Goal: Task Accomplishment & Management: Manage account settings

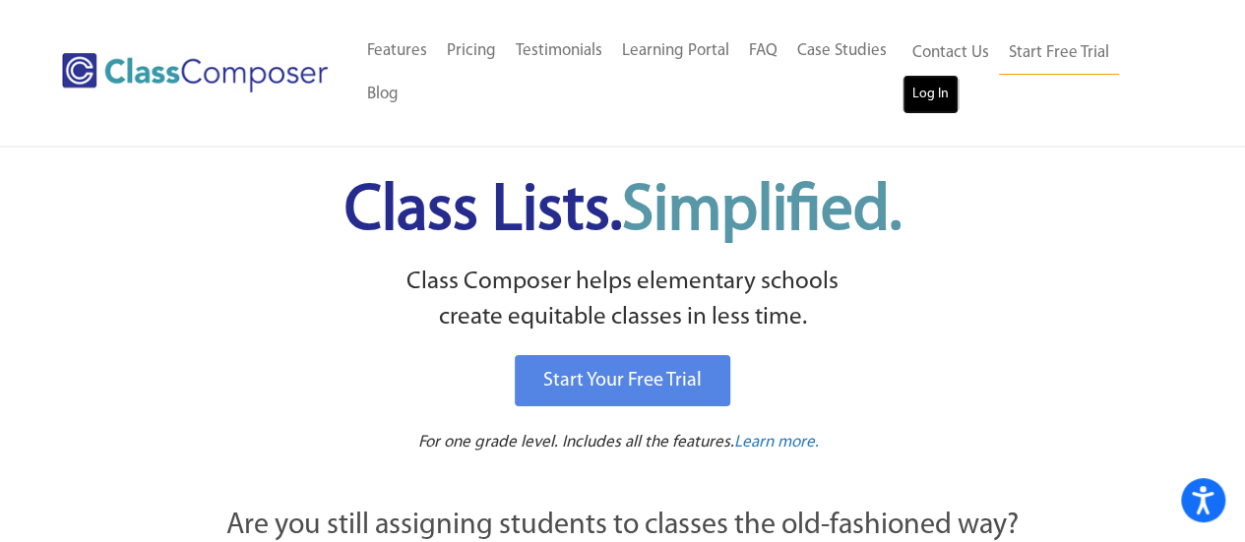
click at [908, 103] on link "Log In" at bounding box center [930, 94] width 56 height 39
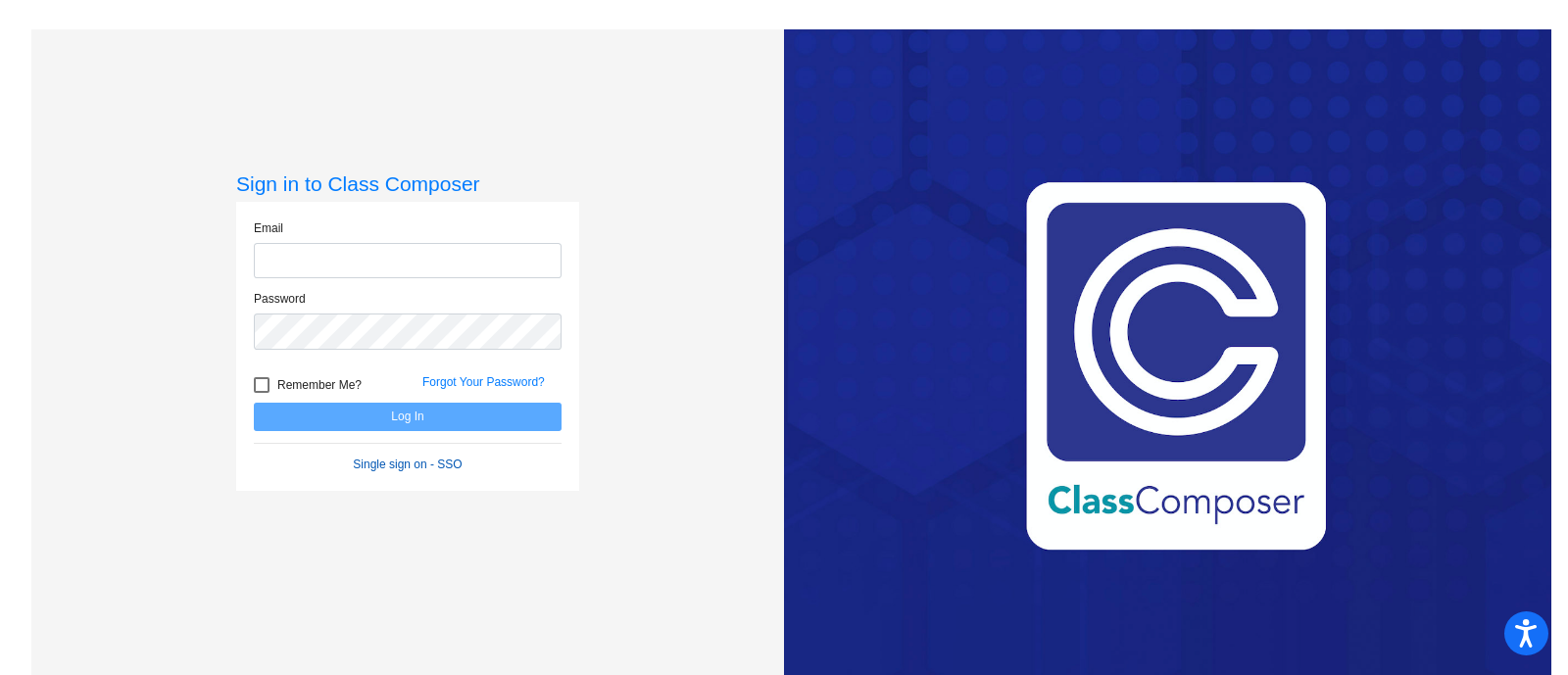
click at [391, 459] on form "Email Password Remember Me? Forgot Your Password? Log In Single sign on - SSO" at bounding box center [407, 345] width 308 height 254
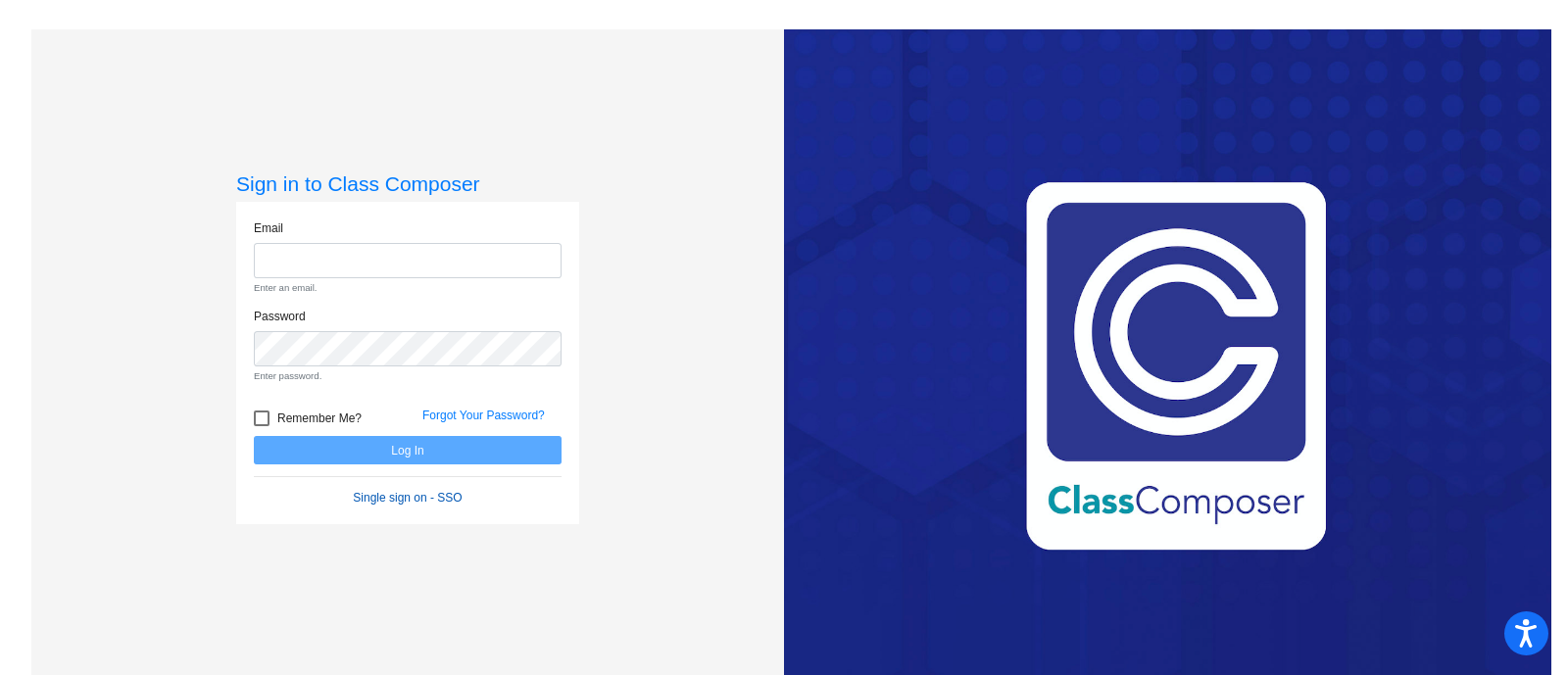
click at [393, 498] on link "Single sign on - SSO" at bounding box center [406, 498] width 109 height 14
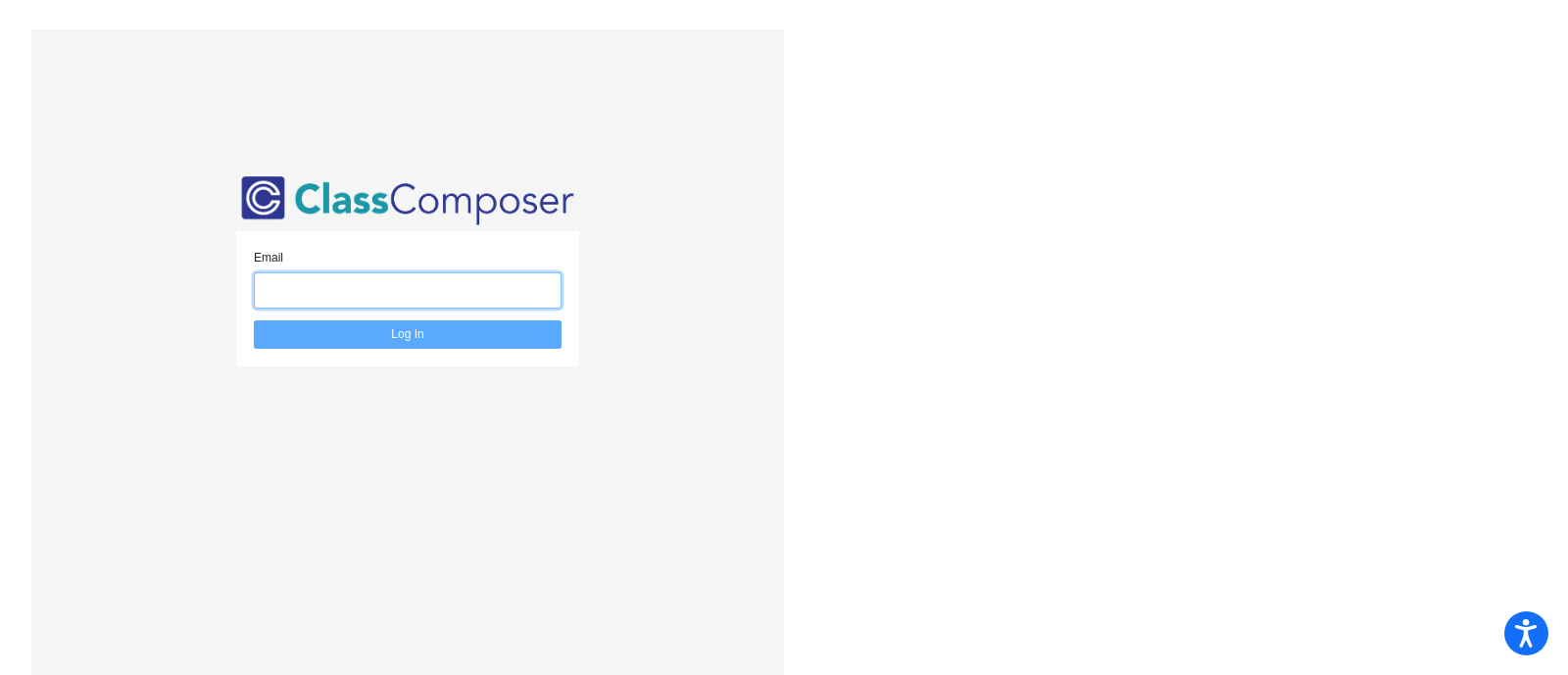
click at [368, 281] on input "email" at bounding box center [407, 291] width 308 height 36
type input "ferris@crcsd.org"
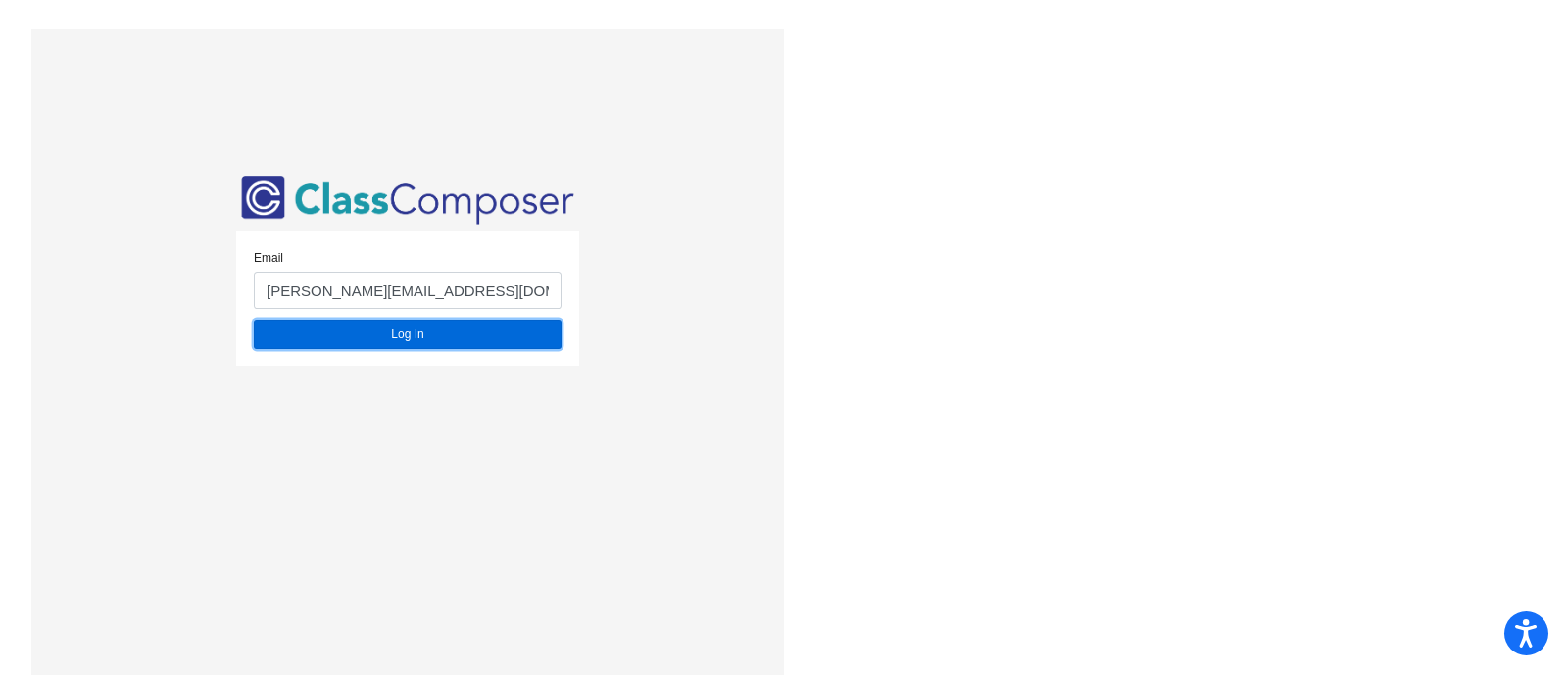
click at [372, 336] on button "Log In" at bounding box center [407, 335] width 308 height 29
click at [415, 351] on div "Email ferris@crcsd.org Log In" at bounding box center [407, 299] width 342 height 135
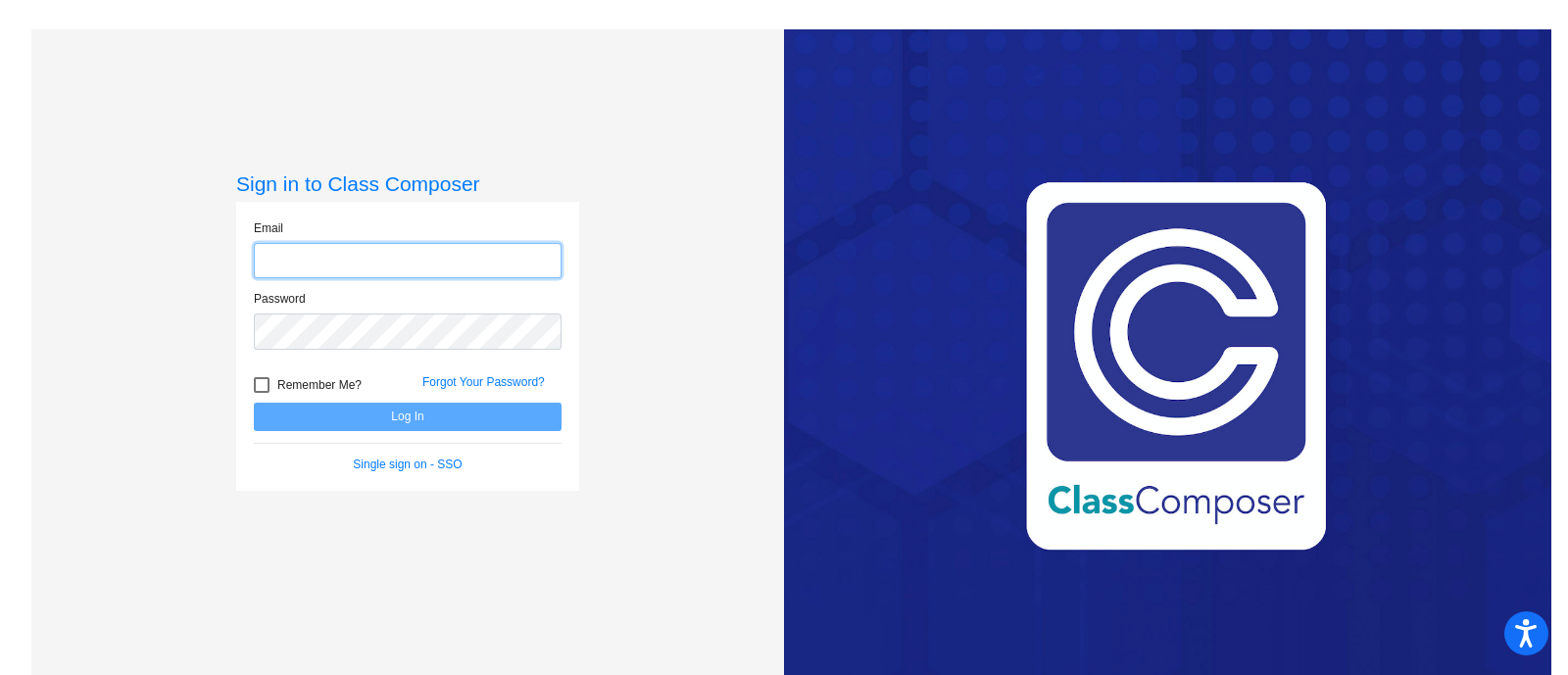
click at [349, 247] on input "email" at bounding box center [407, 261] width 308 height 36
type input "ferris@crcsd.org"
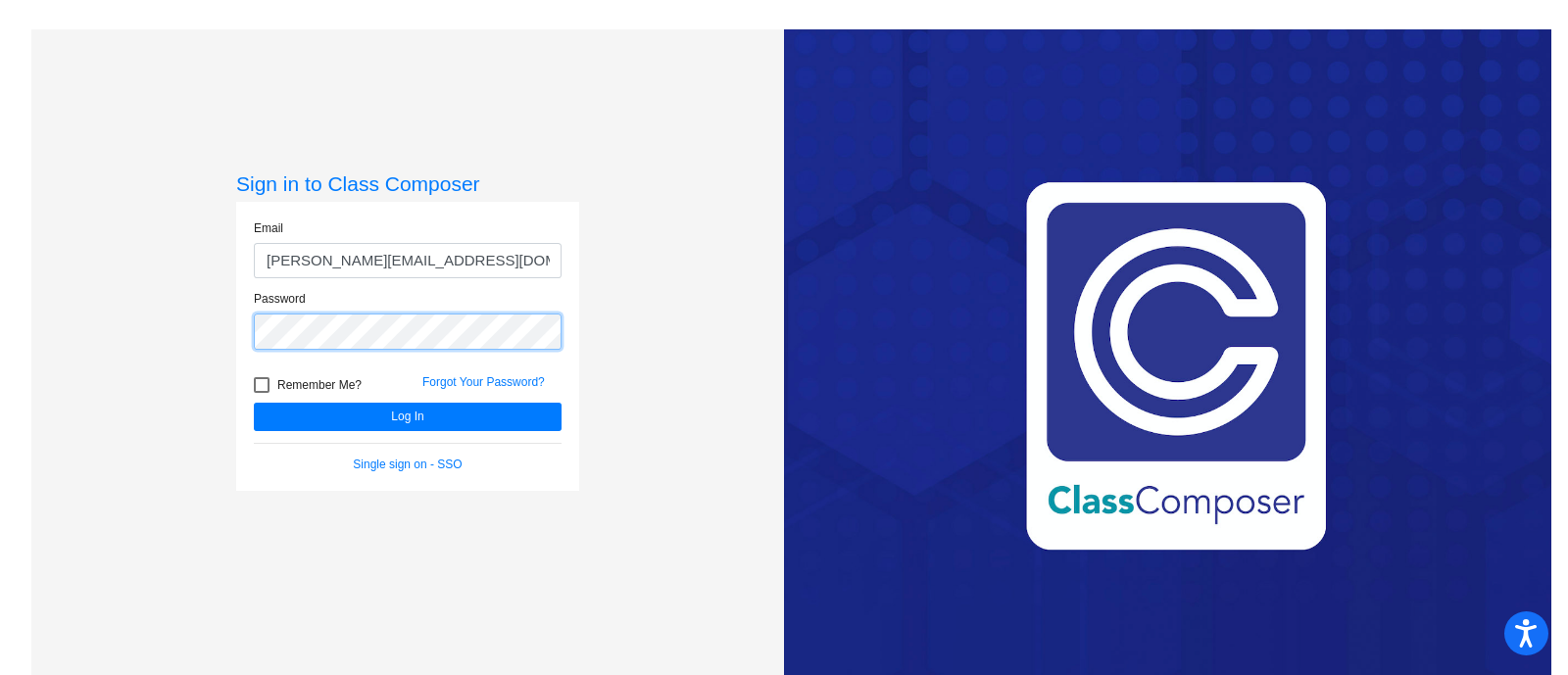
click at [254, 402] on button "Log In" at bounding box center [407, 416] width 308 height 29
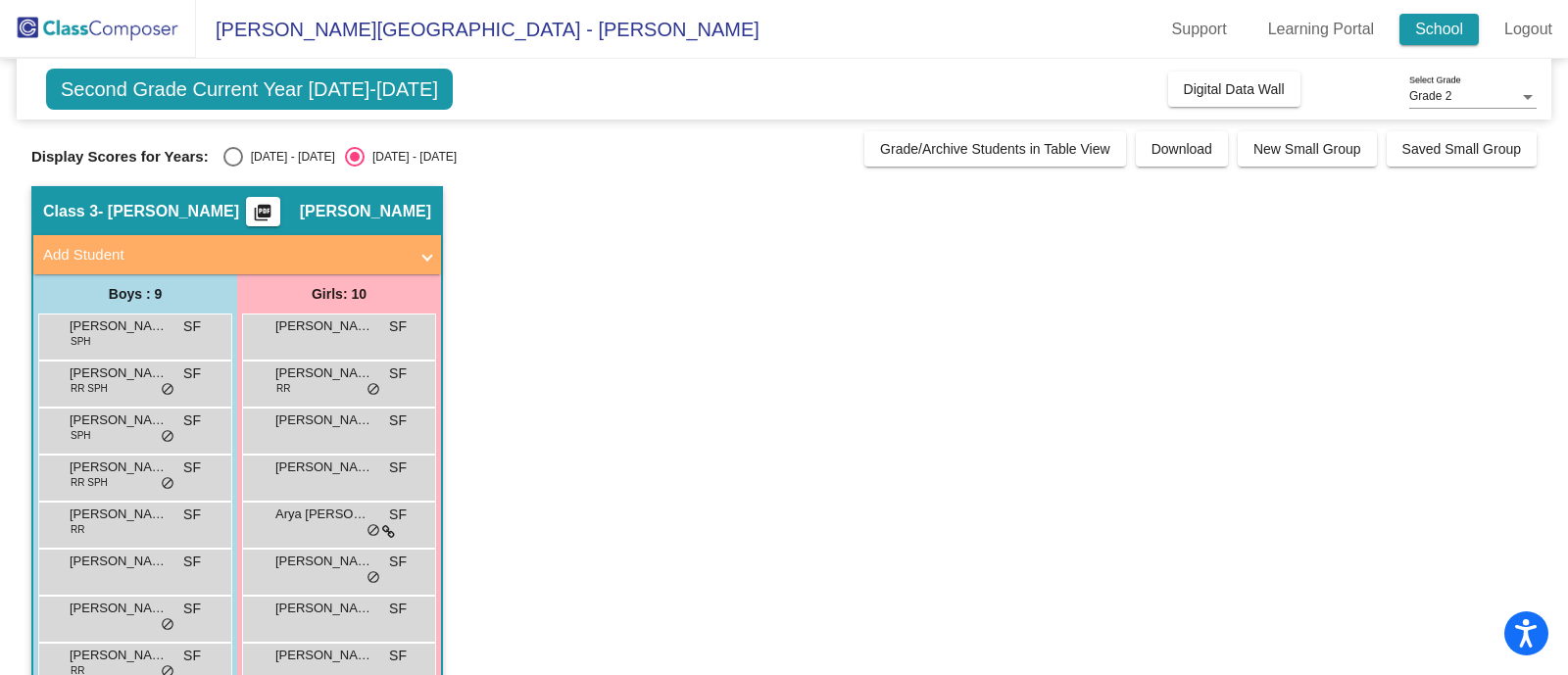
click at [1431, 14] on link "School" at bounding box center [1439, 29] width 80 height 31
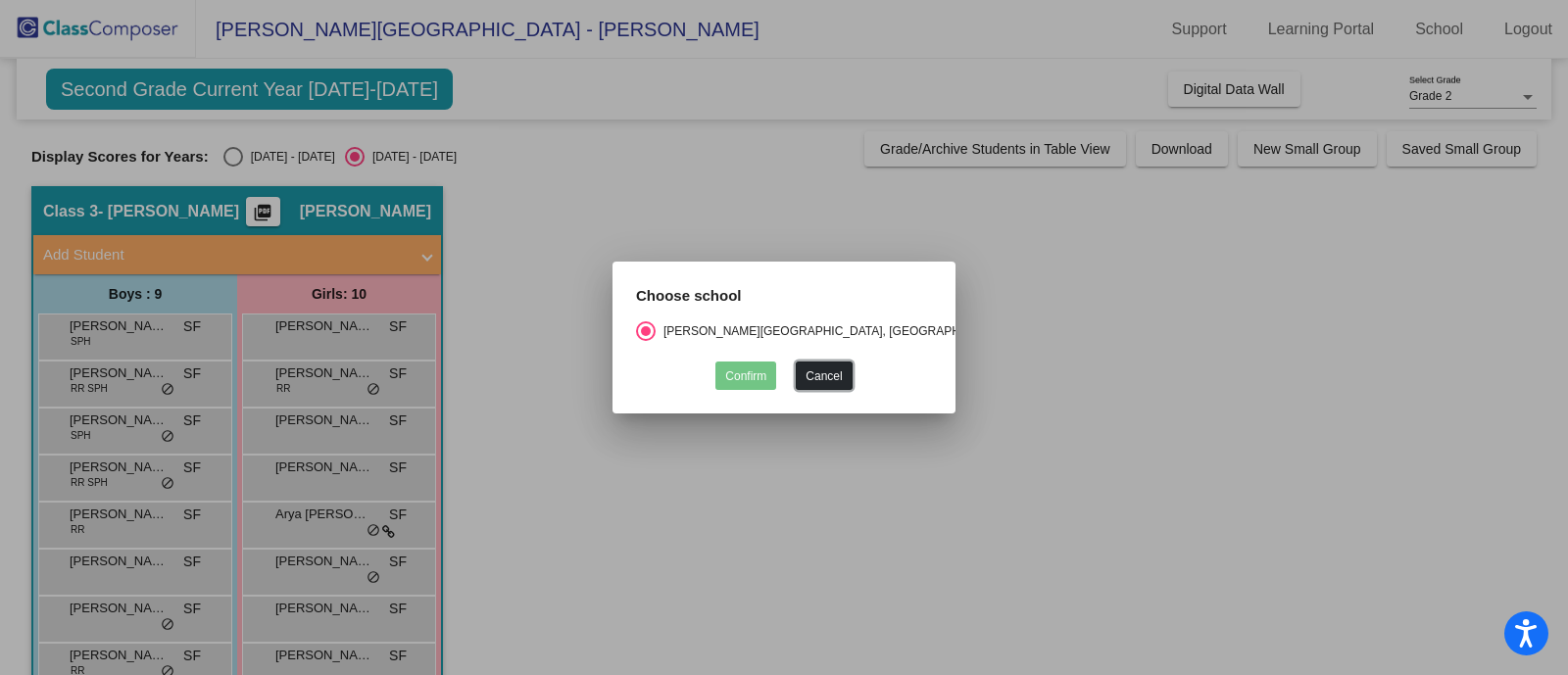
click at [839, 371] on button "Cancel" at bounding box center [823, 375] width 56 height 29
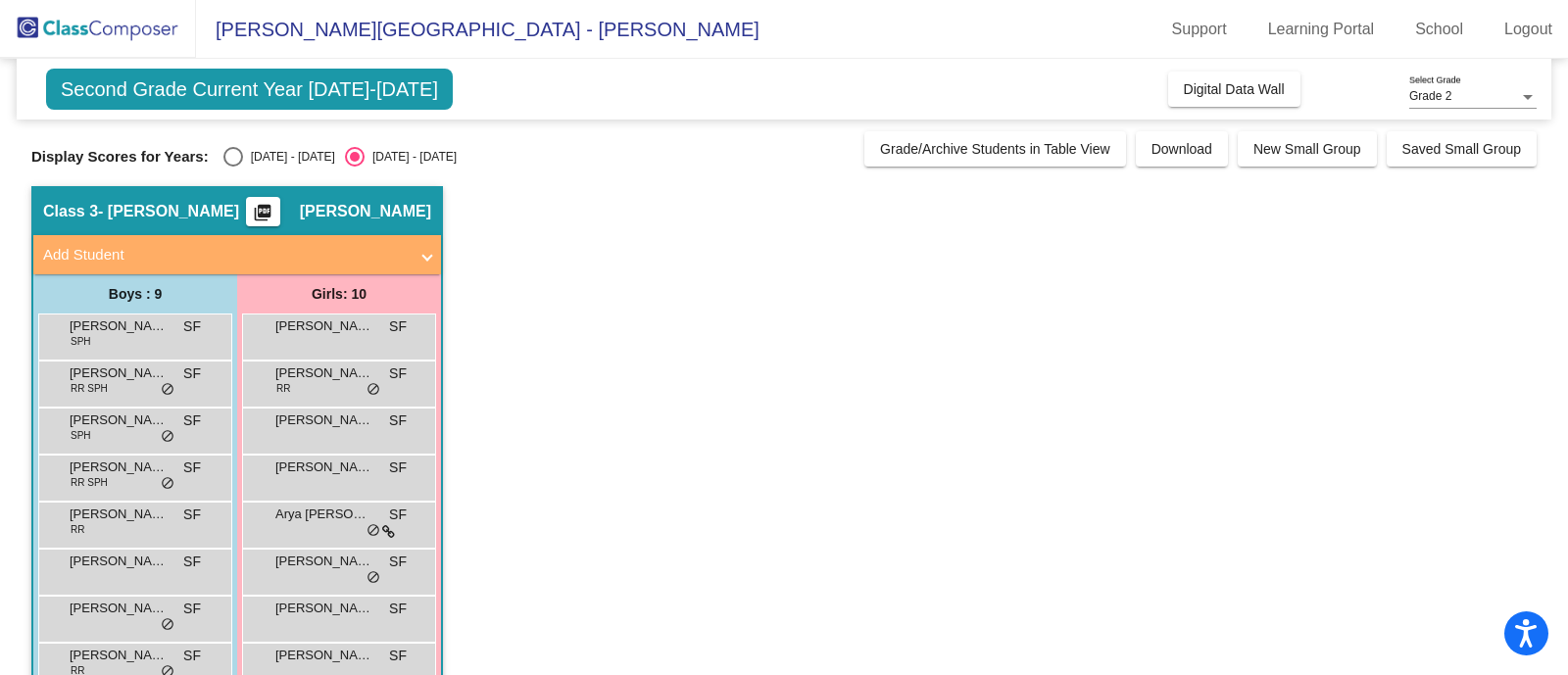
click at [1434, 285] on app-classroom "Class 3 - Stephanie Ferri picture_as_pdf Stephanie Ferri Add Student First Name…" at bounding box center [784, 501] width 1505 height 629
